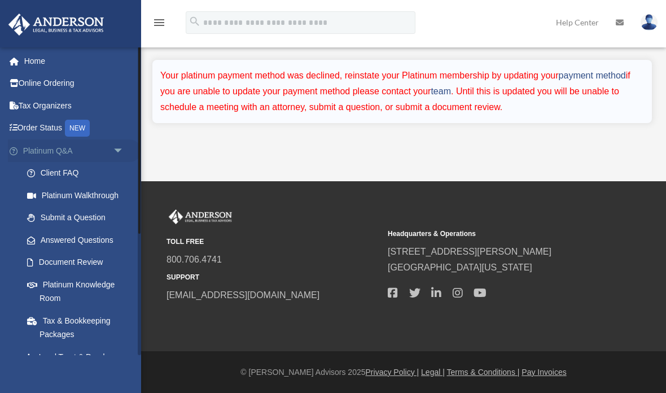
click at [117, 146] on span "arrow_drop_down" at bounding box center [124, 151] width 23 height 23
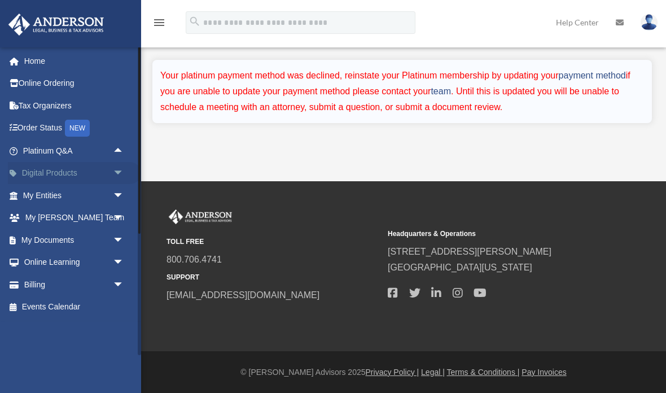
click at [115, 171] on span "arrow_drop_down" at bounding box center [124, 173] width 23 height 23
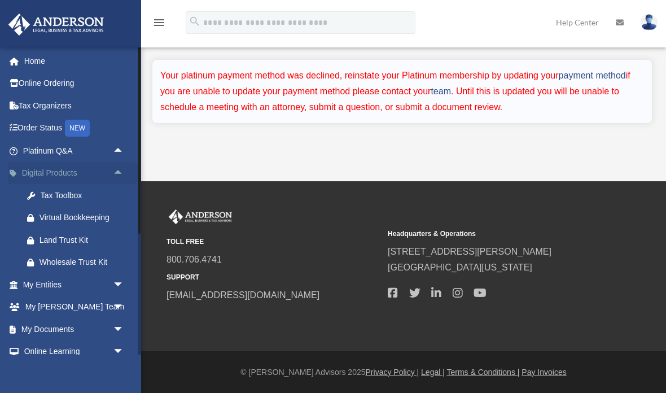
click at [119, 176] on span "arrow_drop_up" at bounding box center [124, 173] width 23 height 23
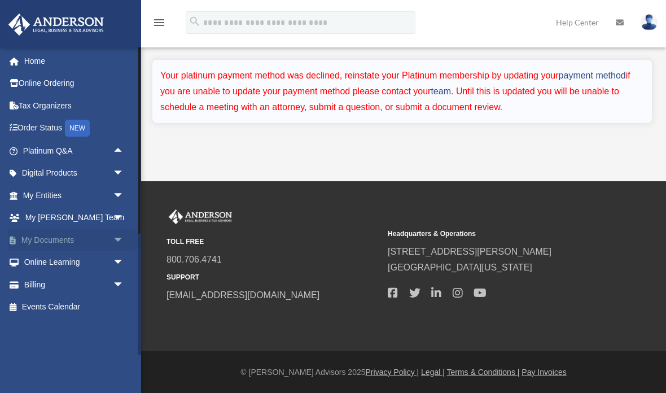
click at [120, 237] on span "arrow_drop_down" at bounding box center [124, 240] width 23 height 23
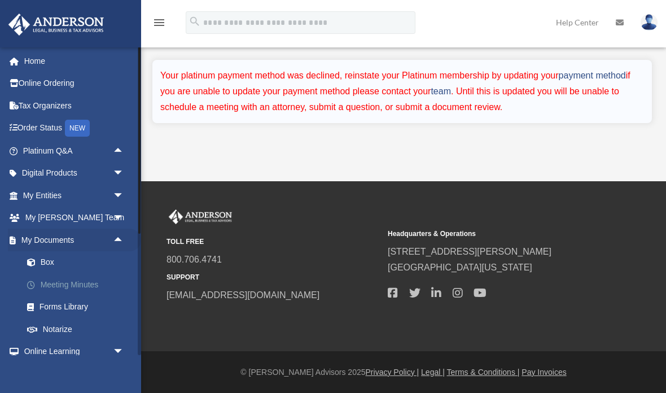
click at [91, 285] on link "Meeting Minutes" at bounding box center [78, 284] width 125 height 23
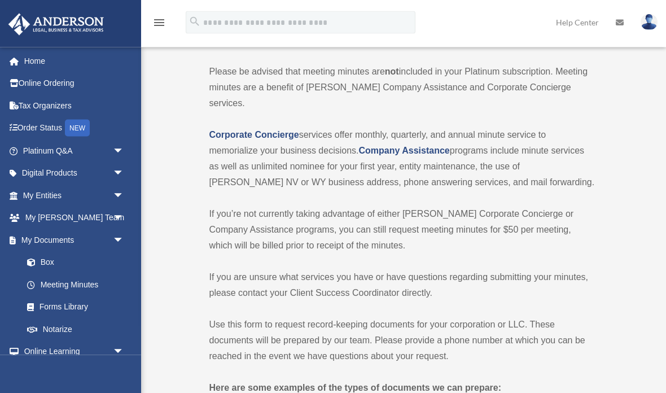
scroll to position [104, 0]
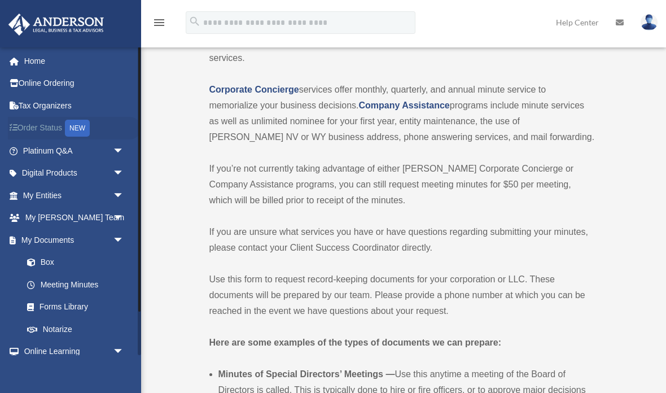
click at [55, 126] on link "Order Status NEW" at bounding box center [74, 128] width 133 height 23
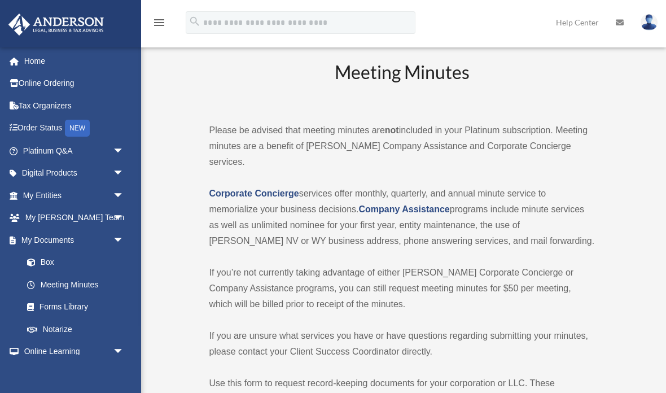
scroll to position [104, 0]
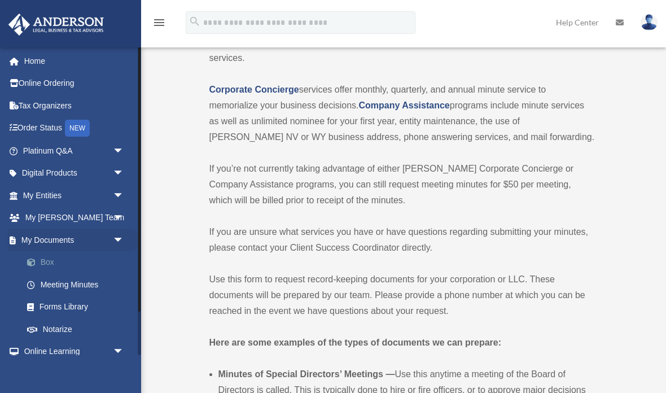
click at [60, 260] on link "Box" at bounding box center [78, 262] width 125 height 23
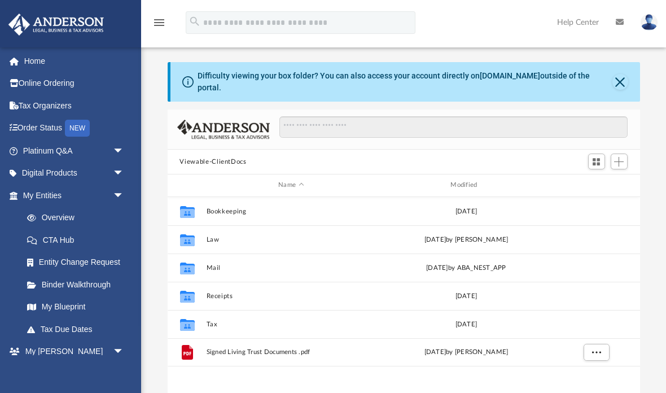
scroll to position [1, 1]
click at [72, 56] on link "Home" at bounding box center [74, 61] width 133 height 23
